Goal: Find specific page/section: Find specific page/section

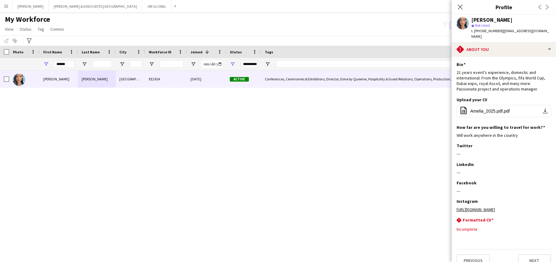
click at [477, 19] on div "[PERSON_NAME]" at bounding box center [491, 20] width 41 height 6
copy div "[PERSON_NAME]"
click at [498, 20] on div "[PERSON_NAME]" at bounding box center [491, 20] width 41 height 6
click at [498, 19] on div "[PERSON_NAME]" at bounding box center [491, 20] width 41 height 6
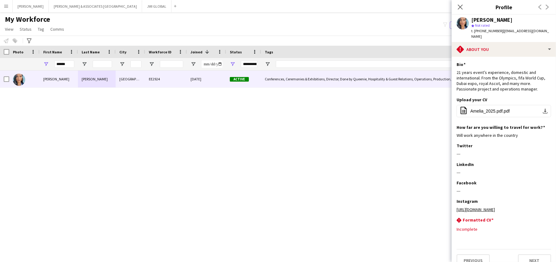
click at [500, 19] on div "[PERSON_NAME]" at bounding box center [491, 20] width 41 height 6
copy div "[PERSON_NAME]"
click at [60, 64] on input "******" at bounding box center [64, 63] width 20 height 7
click at [60, 63] on input "******" at bounding box center [64, 63] width 20 height 7
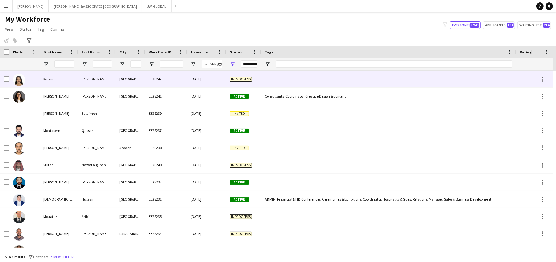
drag, startPoint x: 164, startPoint y: 76, endPoint x: 268, endPoint y: 68, distance: 104.3
click at [164, 76] on div "EE28242" at bounding box center [166, 79] width 42 height 17
click at [162, 80] on div "EE28242" at bounding box center [166, 79] width 42 height 17
click at [341, 82] on div at bounding box center [388, 79] width 255 height 17
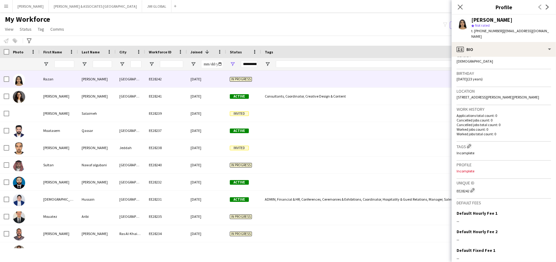
scroll to position [141, 0]
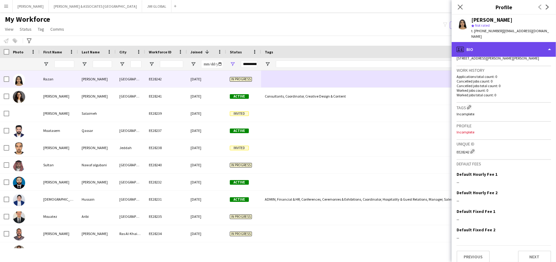
click at [482, 44] on div "profile Bio" at bounding box center [504, 49] width 104 height 15
